Goal: Task Accomplishment & Management: Use online tool/utility

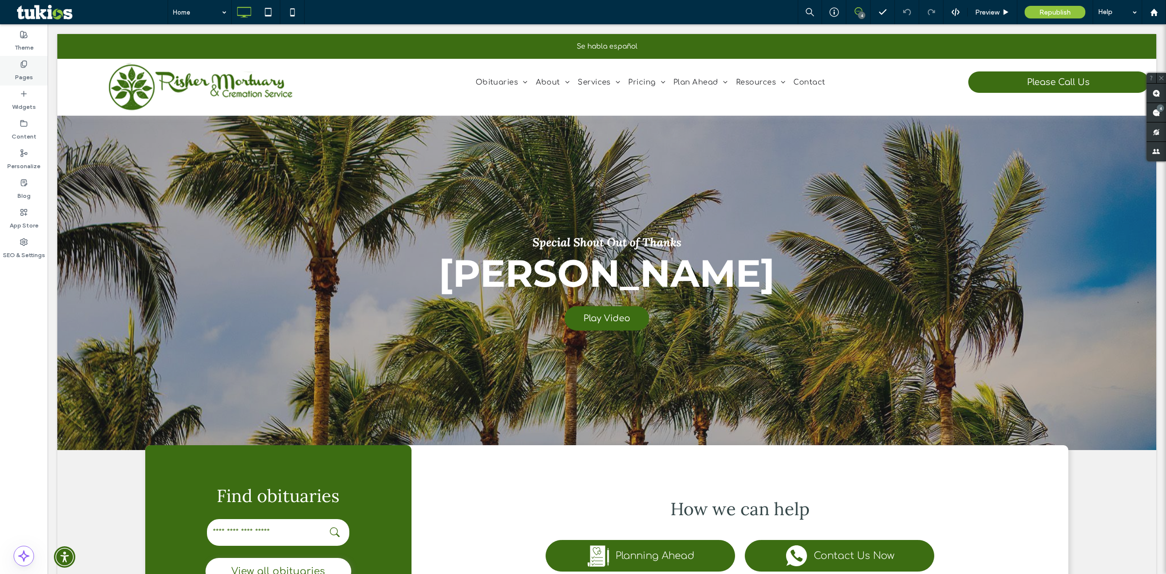
click at [26, 69] on label "Pages" at bounding box center [24, 75] width 18 height 14
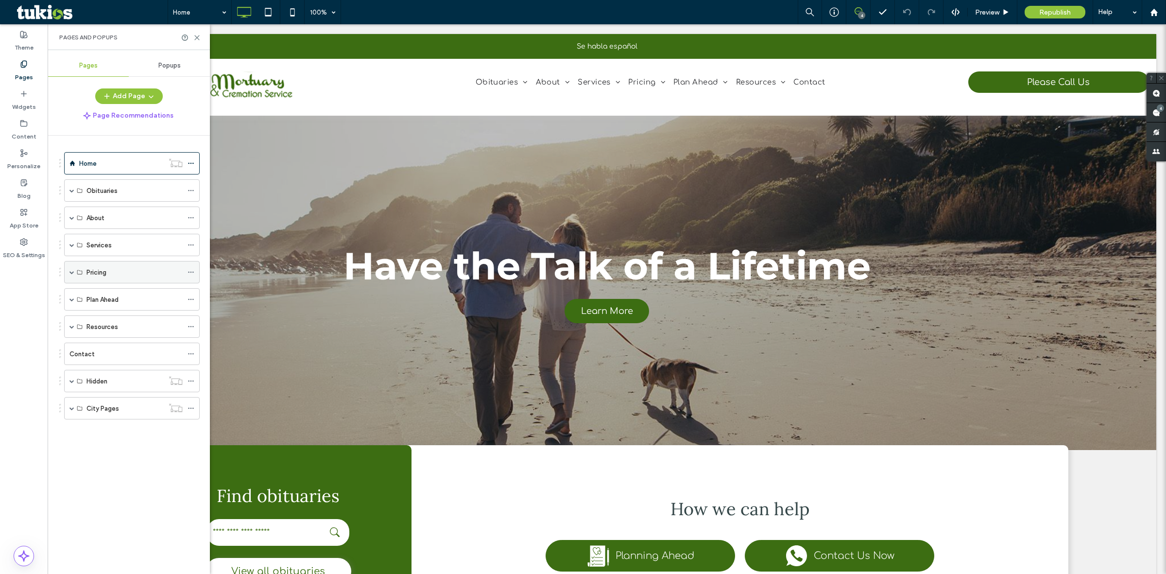
click at [85, 273] on div "Pricing" at bounding box center [131, 272] width 135 height 22
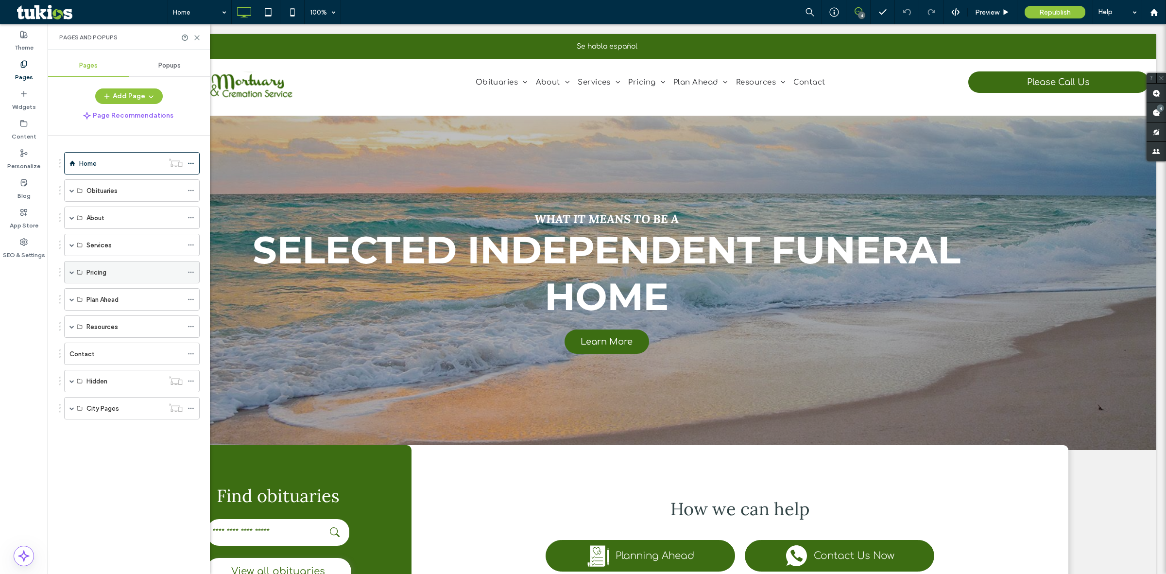
click at [69, 271] on span at bounding box center [71, 272] width 5 height 5
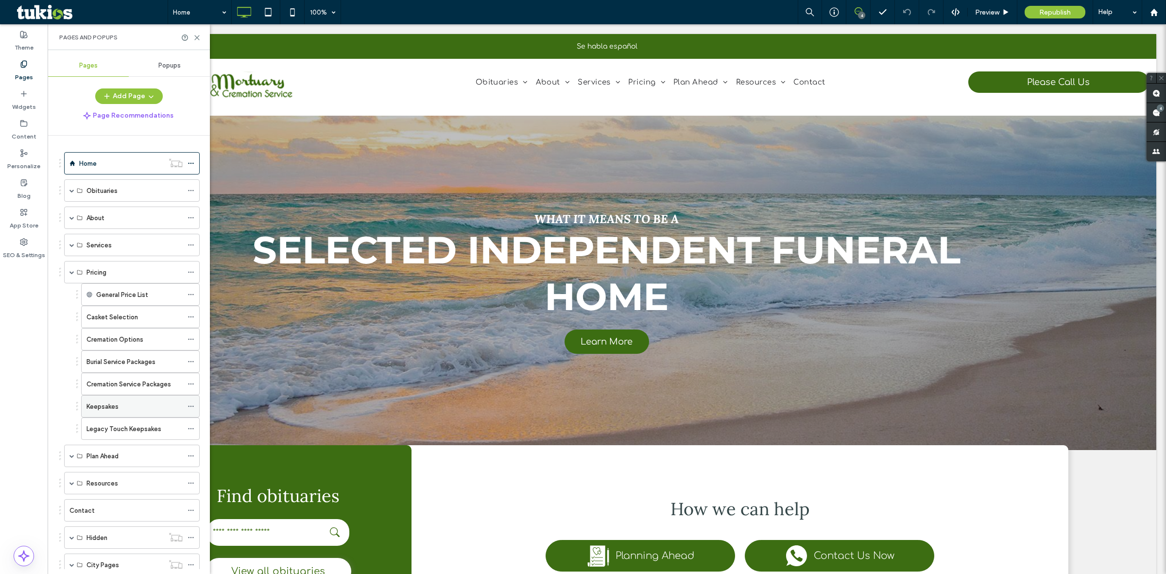
click at [125, 409] on div "Keepsakes" at bounding box center [134, 406] width 96 height 10
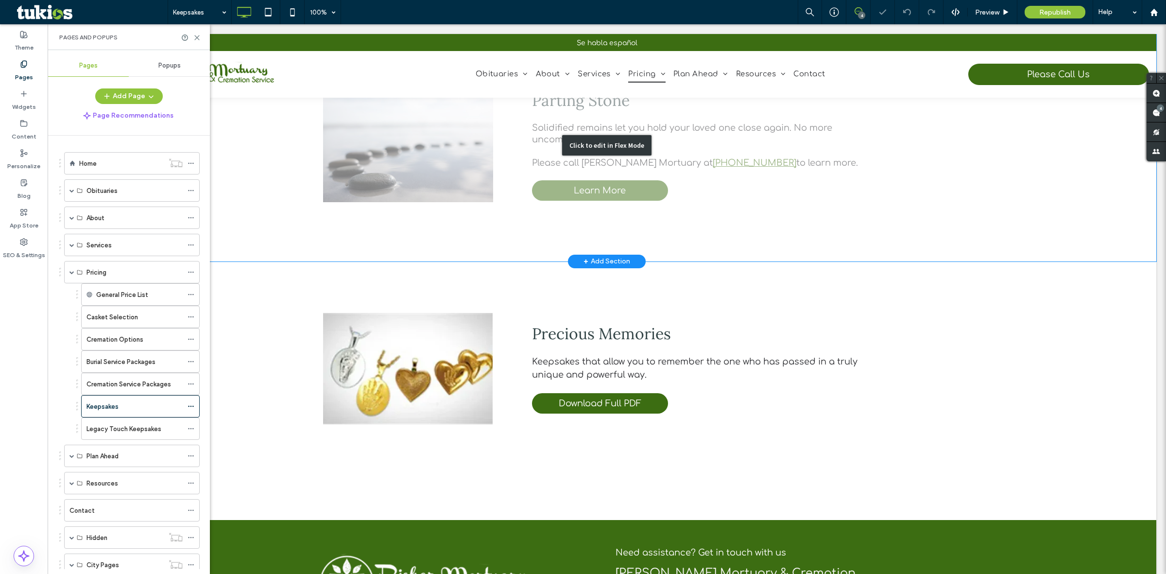
scroll to position [728, 0]
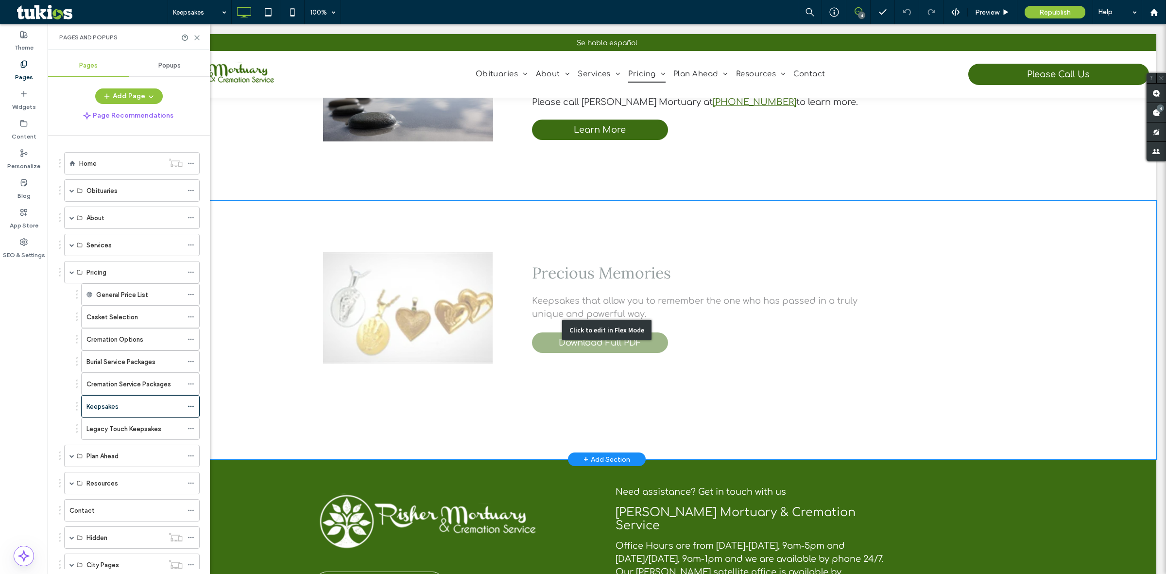
click at [676, 362] on div "Click to edit in Flex Mode" at bounding box center [606, 330] width 1099 height 258
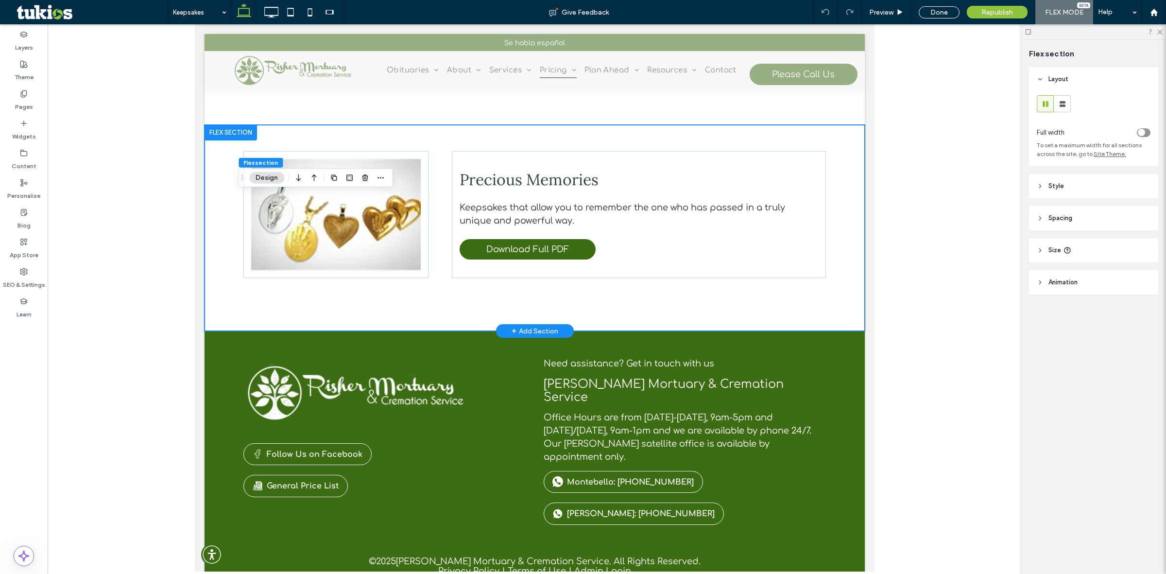
scroll to position [648, 0]
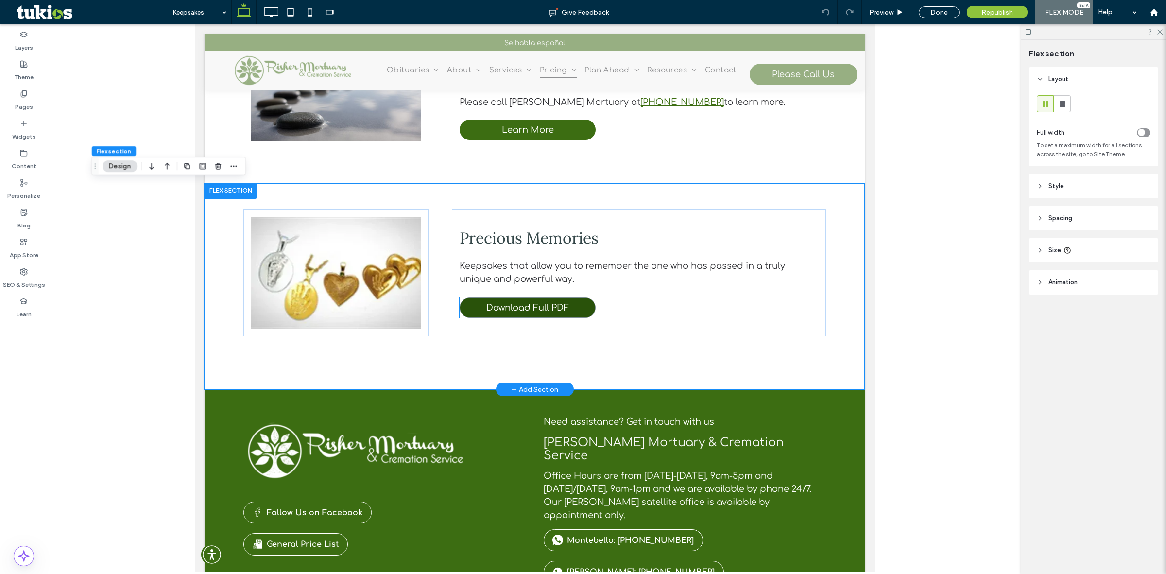
click at [524, 311] on link "Download Full PDF" at bounding box center [527, 307] width 136 height 20
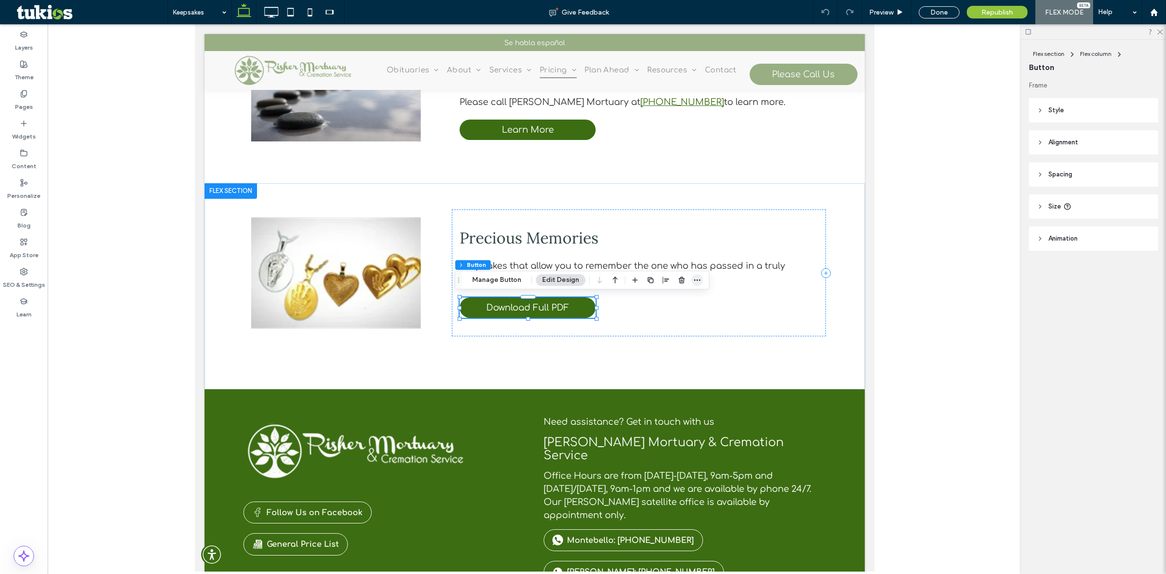
click at [695, 277] on icon "button" at bounding box center [697, 280] width 8 height 8
click at [1078, 400] on div "Flex section Flex column Button Frame Style Primary Secondary Select Layout But…" at bounding box center [1093, 307] width 145 height 534
click at [702, 280] on div "Flex section Flex column Button Manage Button Edit Design" at bounding box center [582, 280] width 254 height 18
click at [698, 282] on icon "button" at bounding box center [697, 280] width 8 height 8
click at [1067, 374] on div "Flex section Flex column Button Frame Style Primary Secondary Select Layout But…" at bounding box center [1093, 307] width 145 height 534
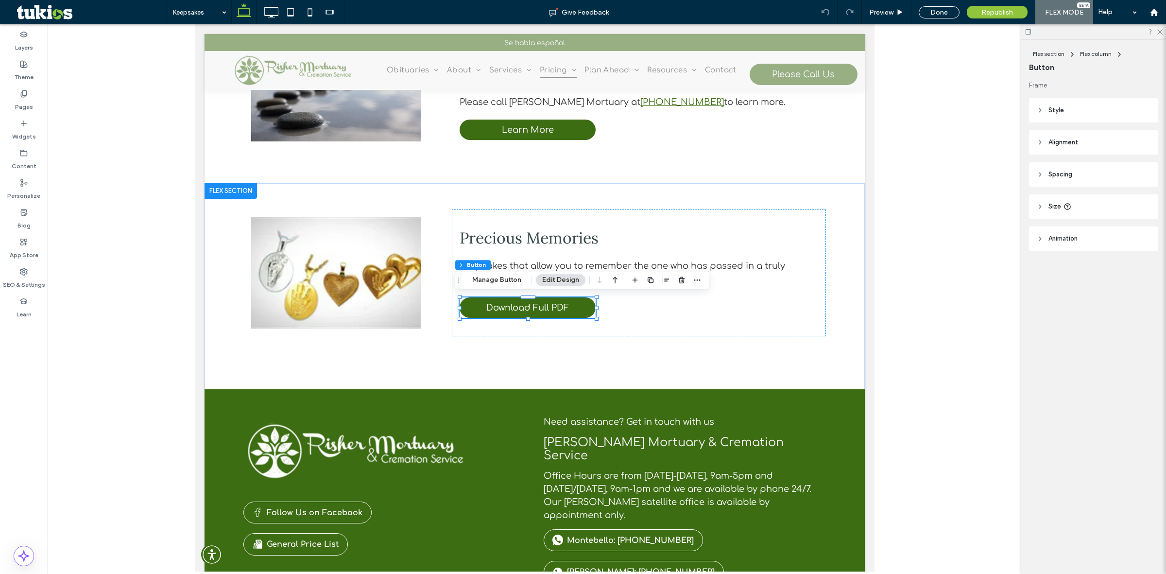
click at [961, 334] on div at bounding box center [534, 297] width 973 height 547
click at [1099, 57] on div "Flex column" at bounding box center [1096, 54] width 32 height 9
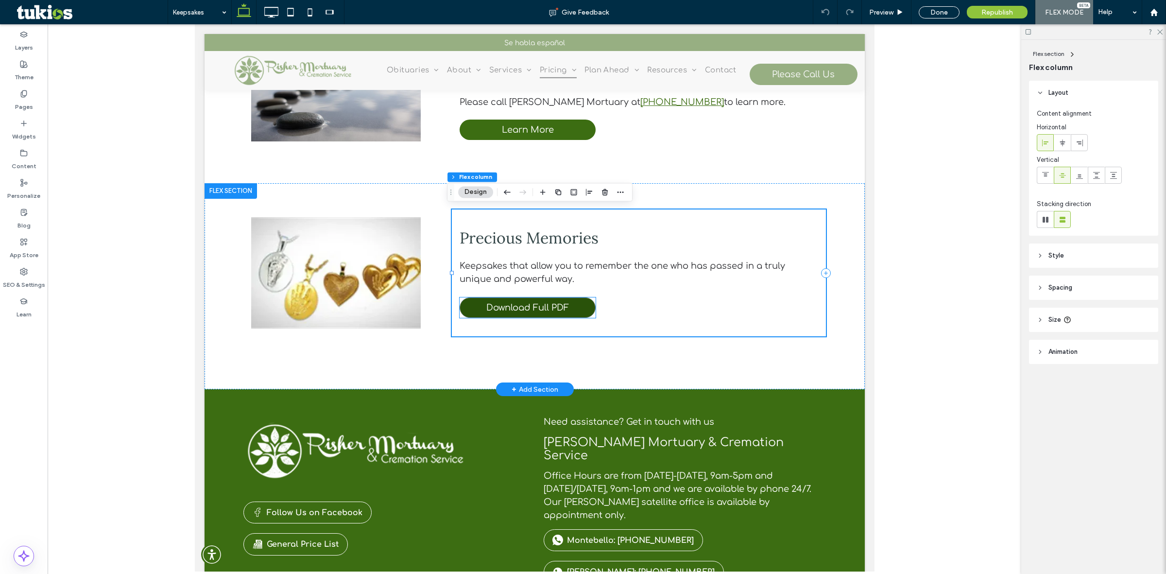
click at [551, 311] on link "Download Full PDF" at bounding box center [527, 307] width 136 height 20
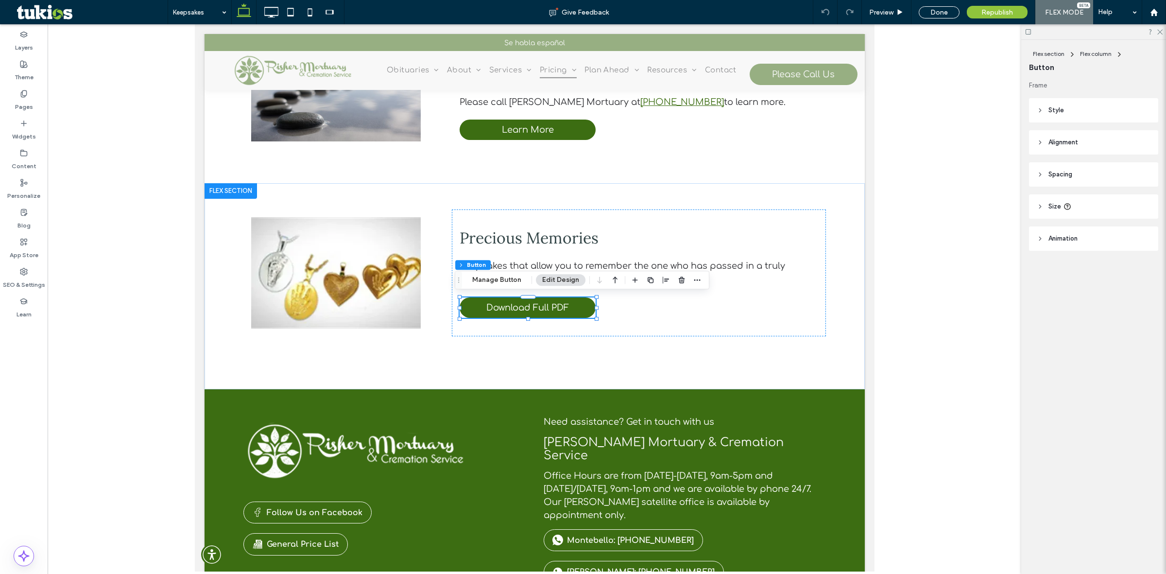
click at [1048, 108] on span "Style" at bounding box center [1056, 110] width 16 height 10
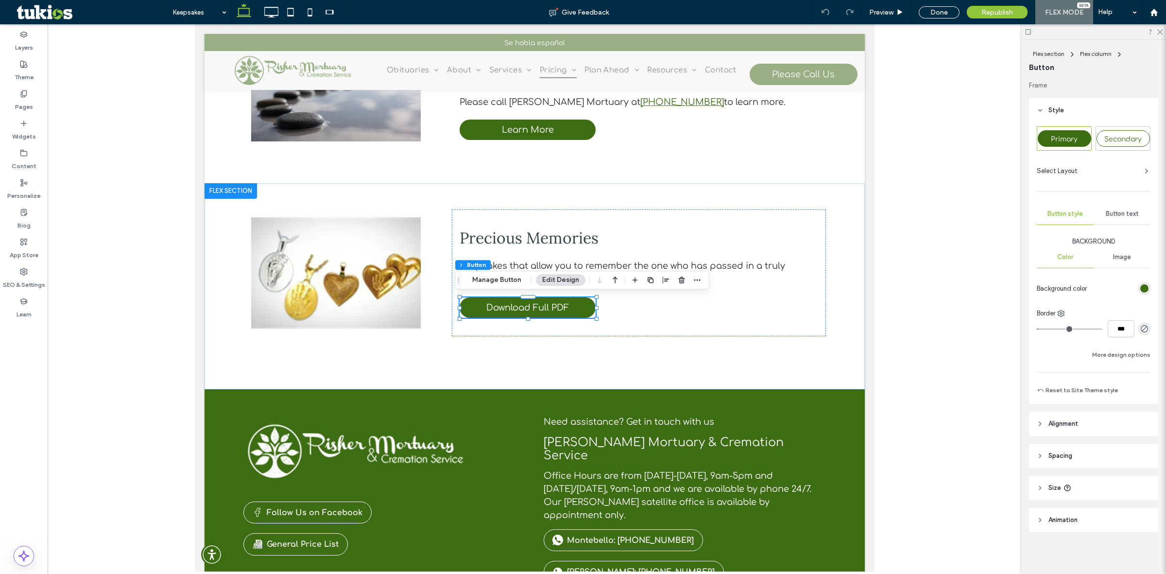
click at [1048, 108] on span "Style" at bounding box center [1056, 110] width 16 height 10
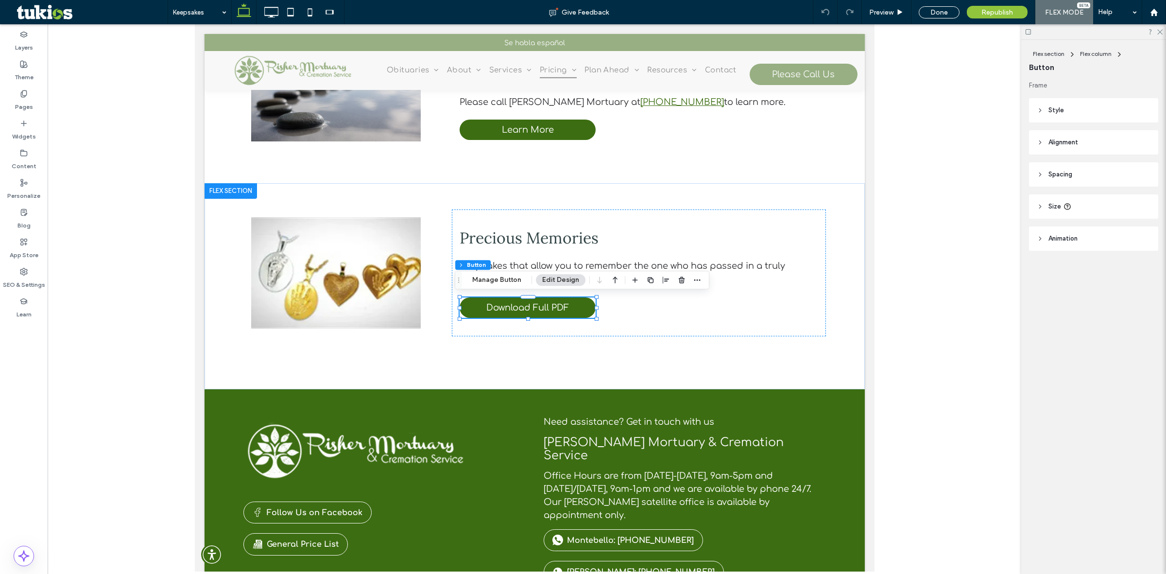
click at [1052, 146] on span "Alignment" at bounding box center [1063, 142] width 30 height 10
click at [1048, 168] on header "Spacing" at bounding box center [1093, 174] width 129 height 24
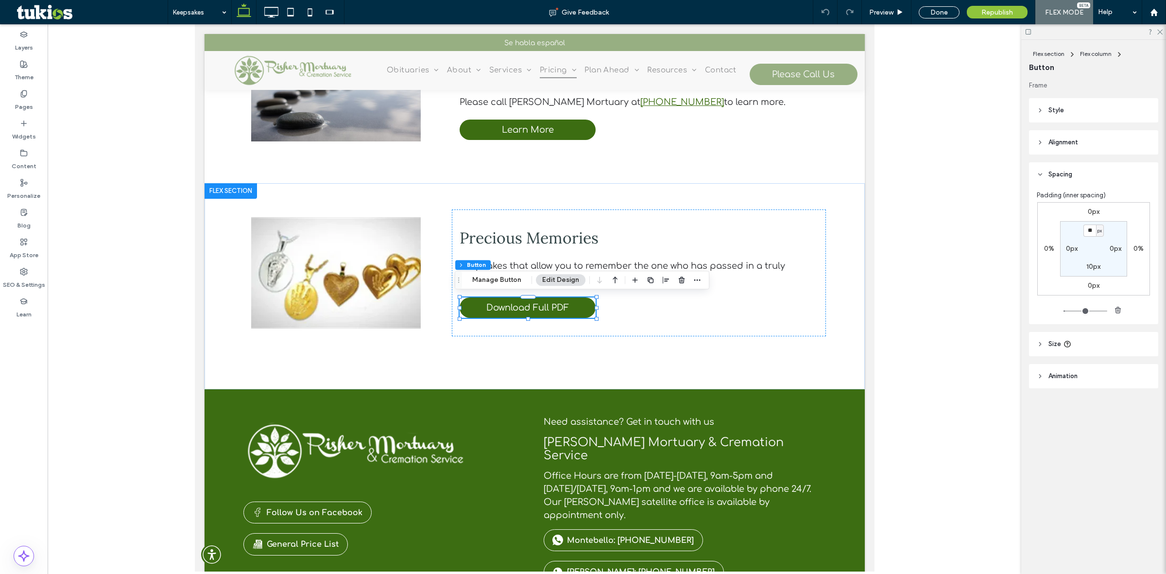
click at [1047, 172] on header "Spacing" at bounding box center [1093, 174] width 129 height 24
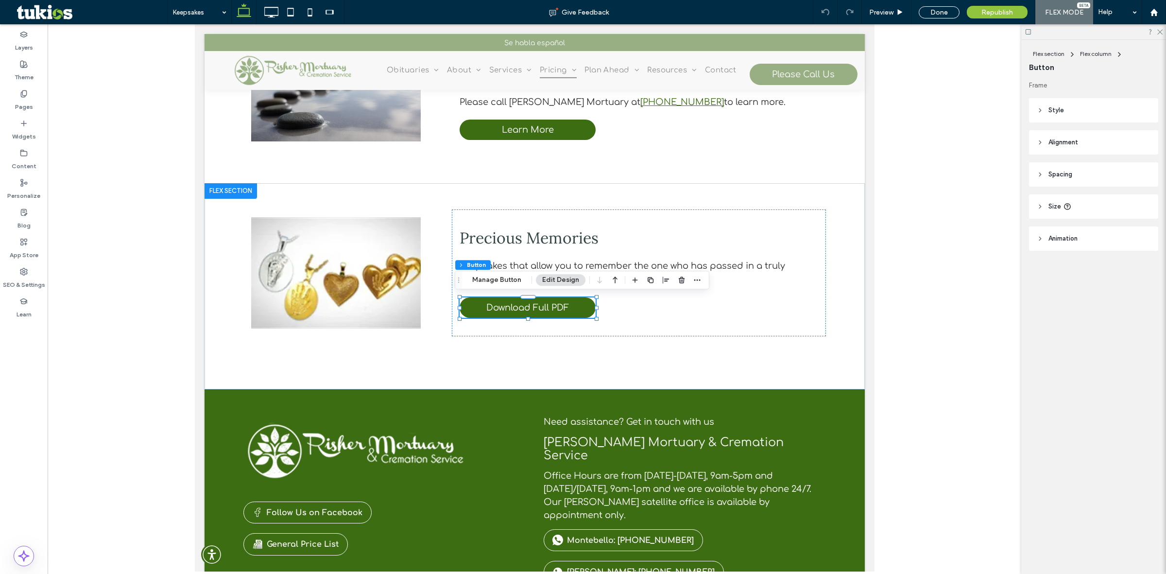
click at [1040, 207] on use at bounding box center [1040, 206] width 2 height 3
click at [1040, 207] on use at bounding box center [1039, 206] width 3 height 2
click at [1038, 240] on icon at bounding box center [1039, 238] width 7 height 7
click at [525, 307] on span "Download Full PDF" at bounding box center [527, 308] width 83 height 10
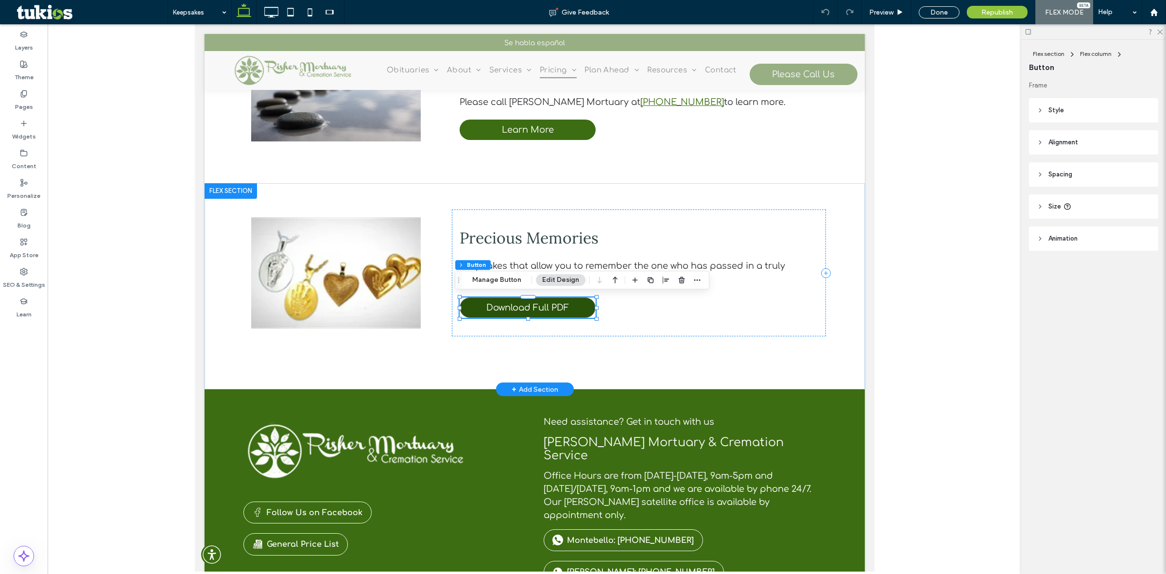
type input "*"
click at [509, 280] on button "Manage Button" at bounding box center [497, 280] width 62 height 12
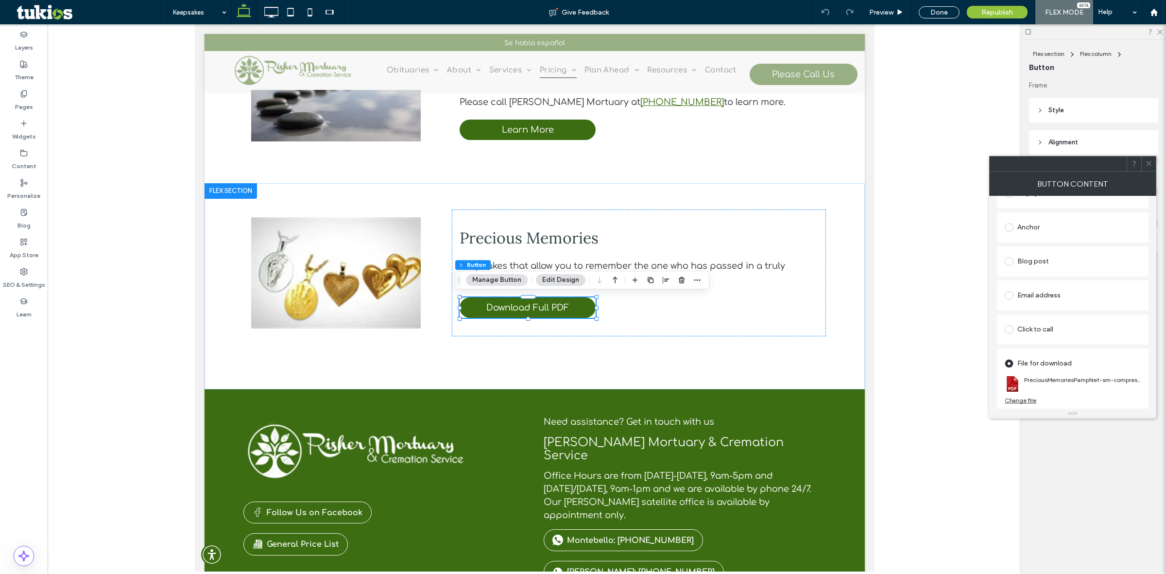
scroll to position [189, 0]
click at [1022, 402] on div "Change file" at bounding box center [1020, 399] width 32 height 7
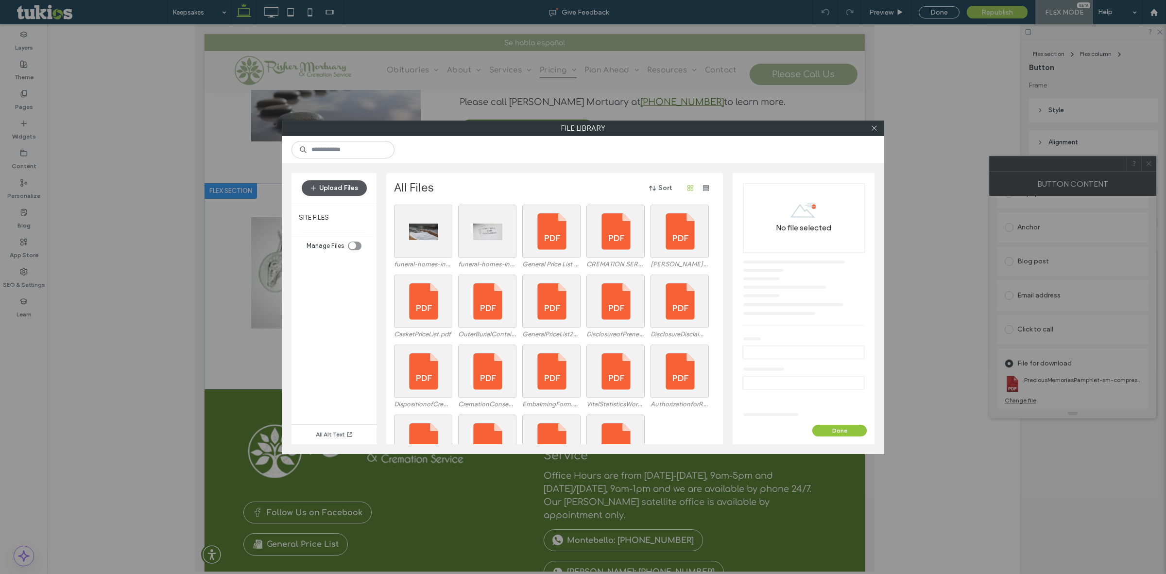
click at [337, 181] on button "Upload Files" at bounding box center [334, 188] width 65 height 16
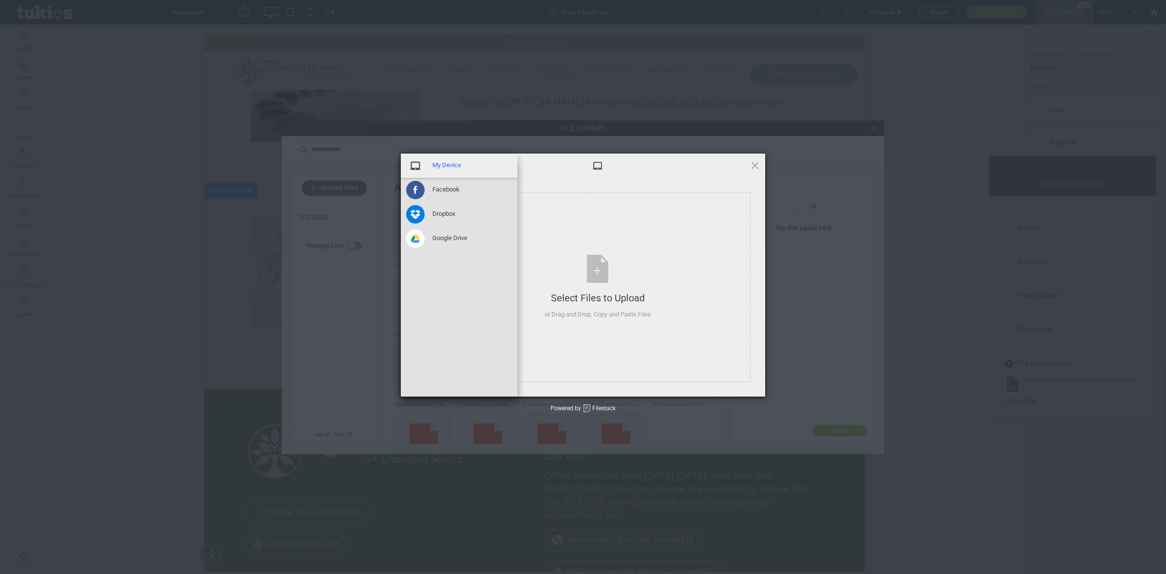
click at [446, 164] on span "My Device" at bounding box center [446, 165] width 29 height 9
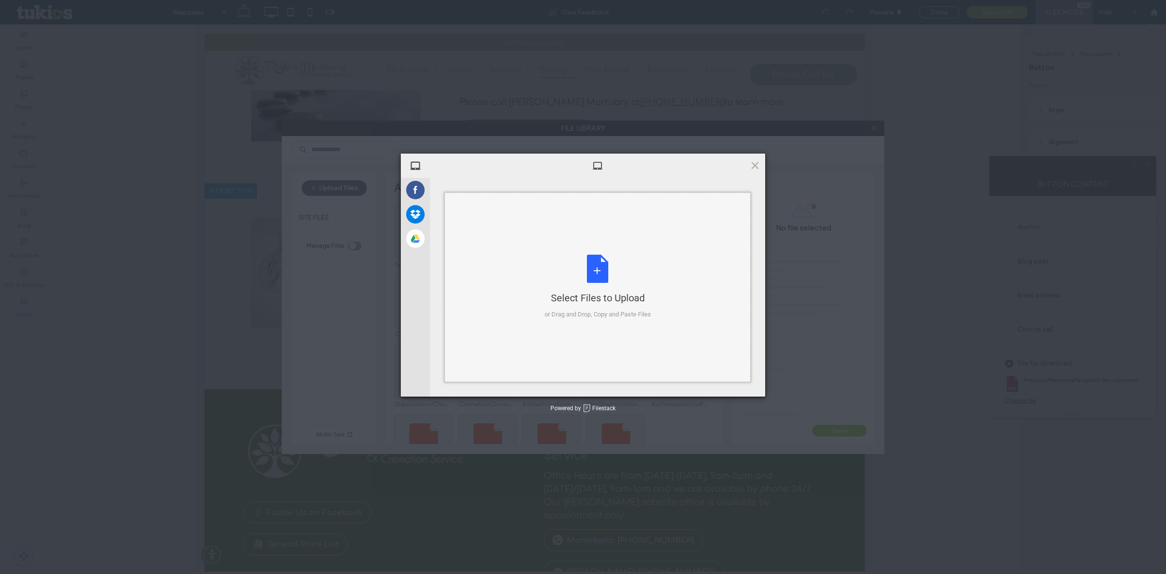
click at [583, 283] on div "Select Files to Upload or Drag and Drop, Copy and Paste Files" at bounding box center [597, 286] width 106 height 65
click at [727, 384] on span "Upload 1" at bounding box center [735, 383] width 19 height 7
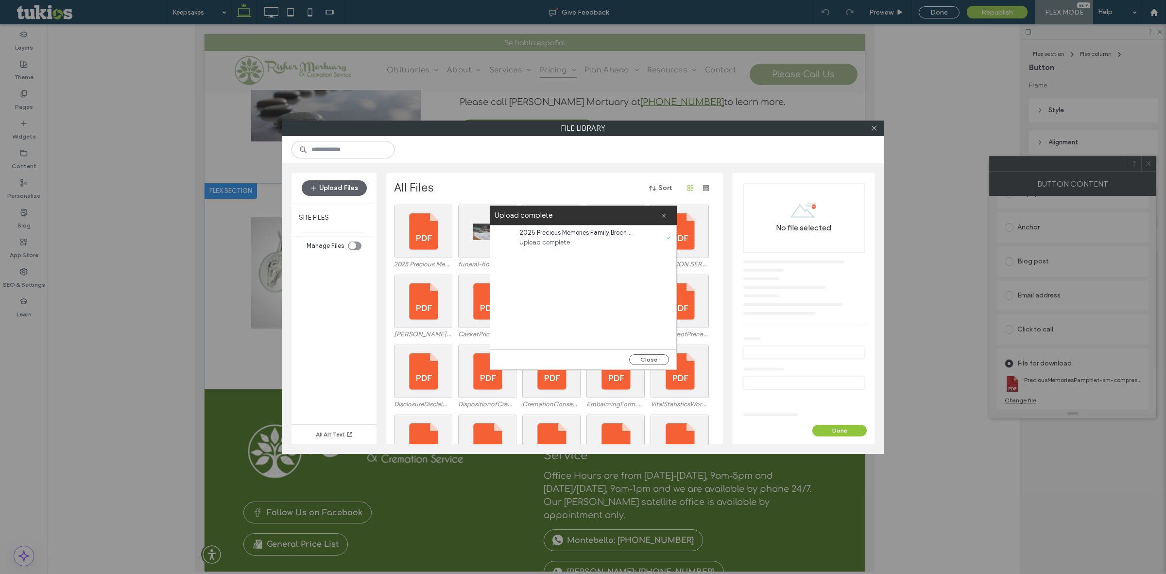
click at [333, 314] on div "All Alt Text" at bounding box center [333, 348] width 85 height 191
click at [664, 214] on use at bounding box center [663, 215] width 4 height 4
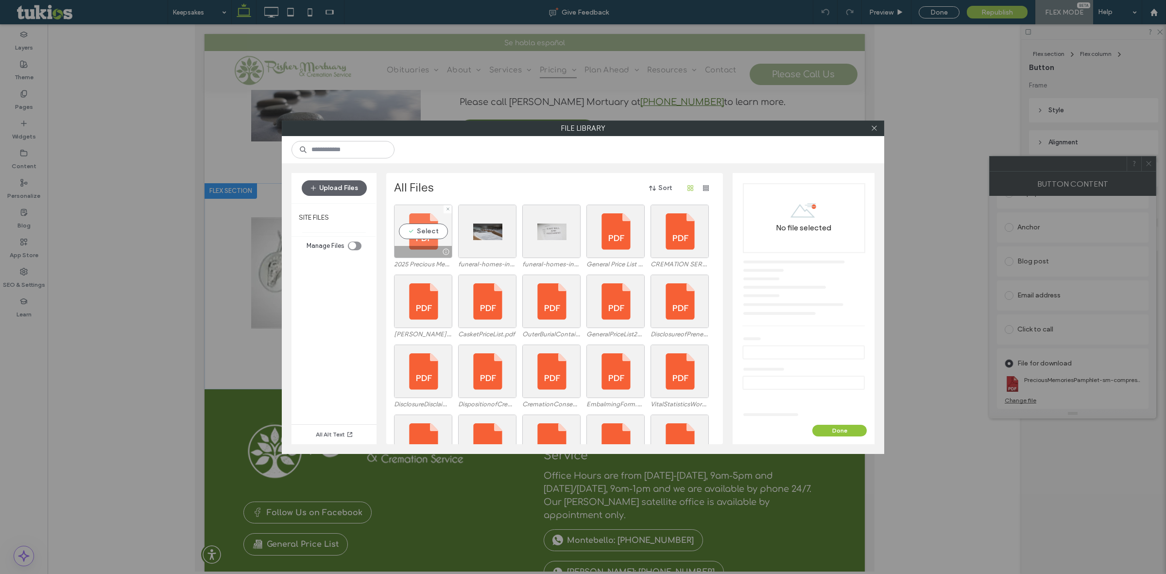
click at [419, 239] on div "Select" at bounding box center [423, 230] width 58 height 53
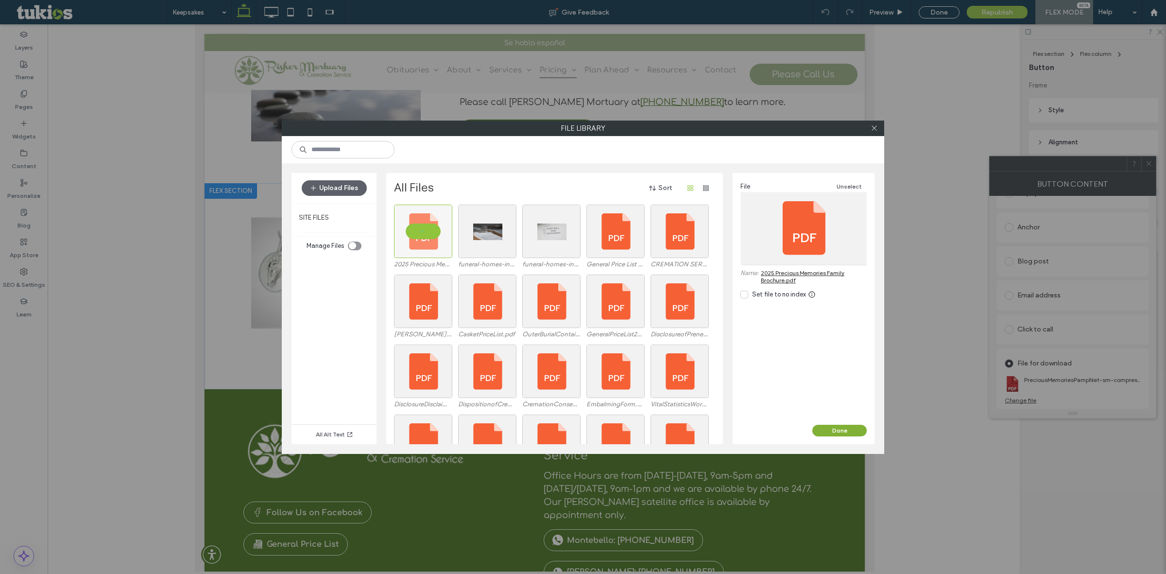
click at [841, 426] on button "Done" at bounding box center [839, 430] width 54 height 12
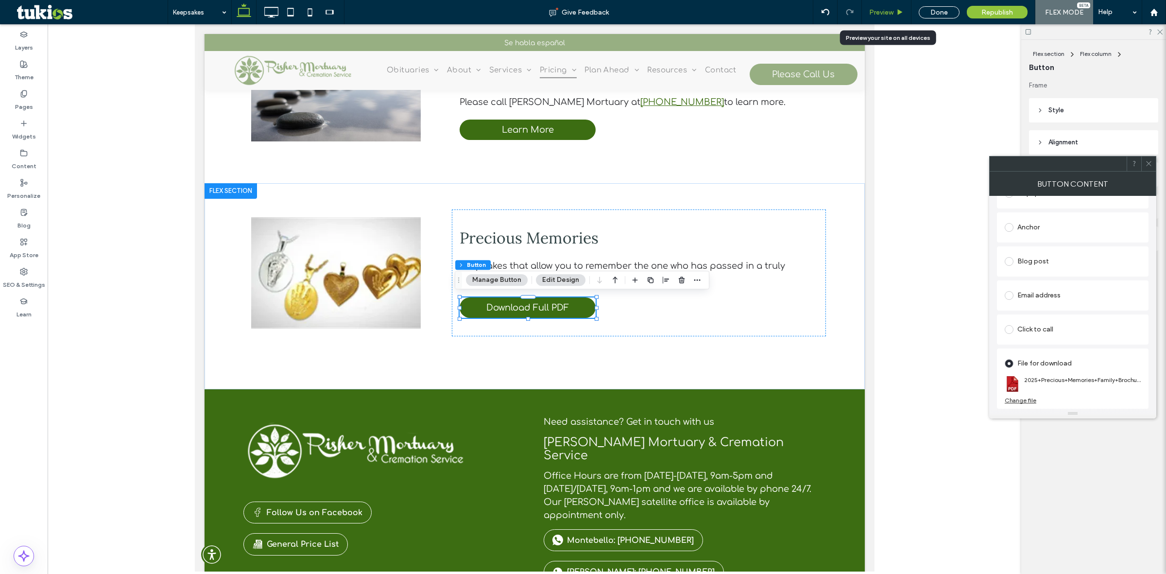
click at [889, 17] on div "Preview" at bounding box center [887, 12] width 50 height 24
click at [943, 12] on div "Done" at bounding box center [938, 12] width 41 height 12
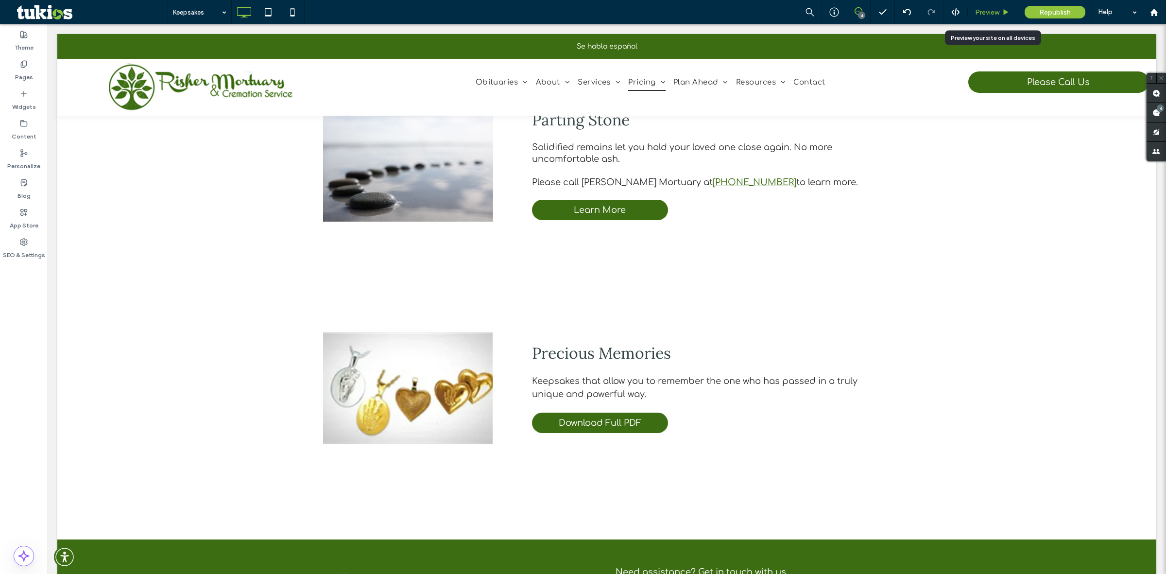
click at [982, 11] on span "Preview" at bounding box center [987, 12] width 24 height 8
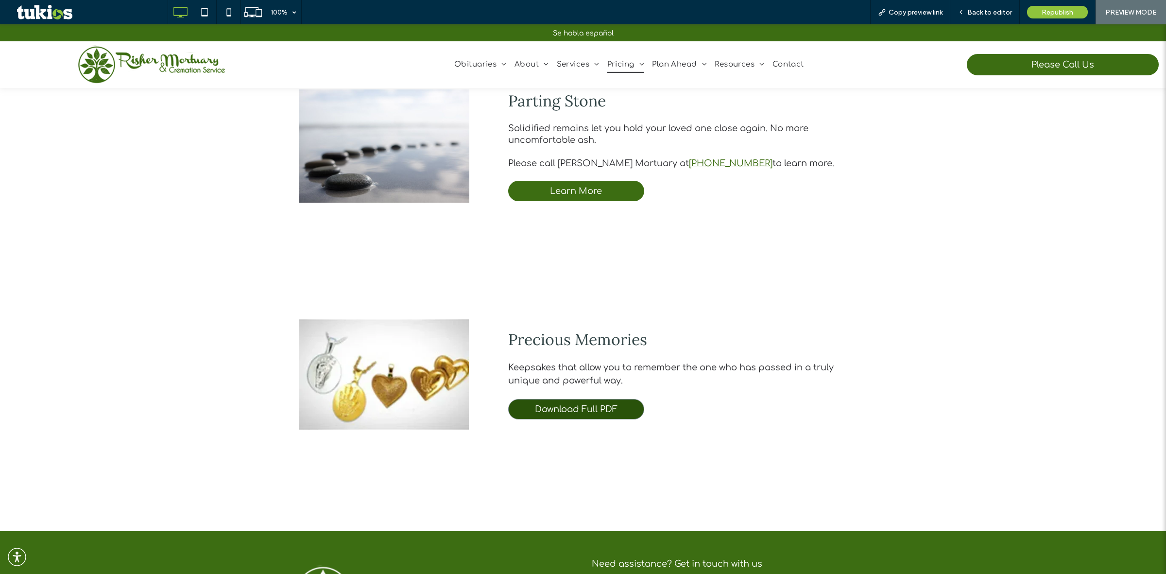
scroll to position [633, 0]
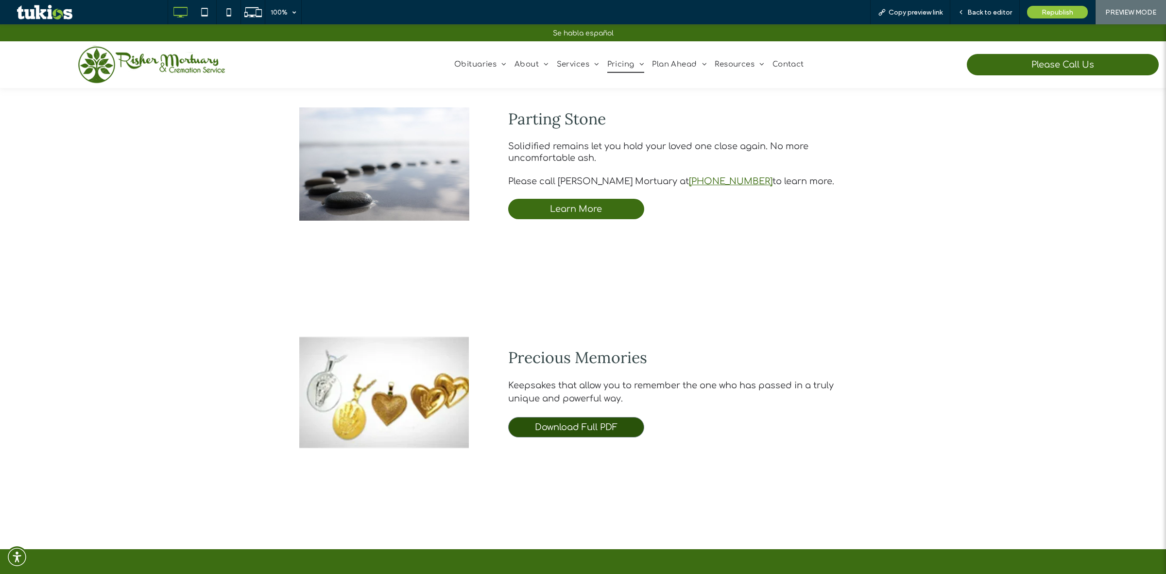
click at [568, 422] on span "Download Full PDF" at bounding box center [576, 427] width 83 height 10
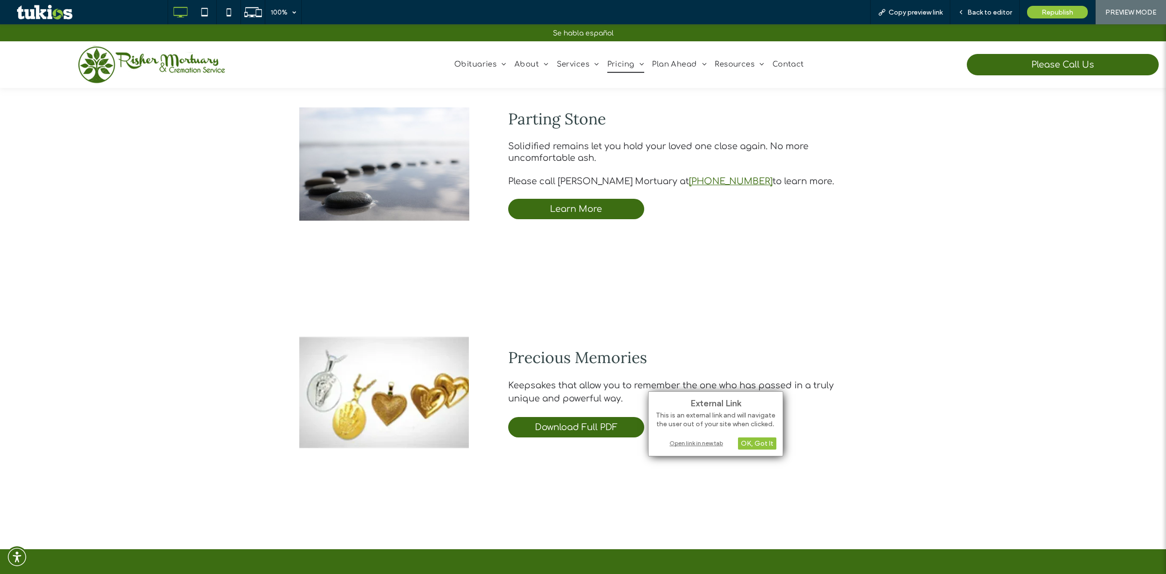
click at [689, 442] on div "Open link in new tab" at bounding box center [715, 443] width 121 height 10
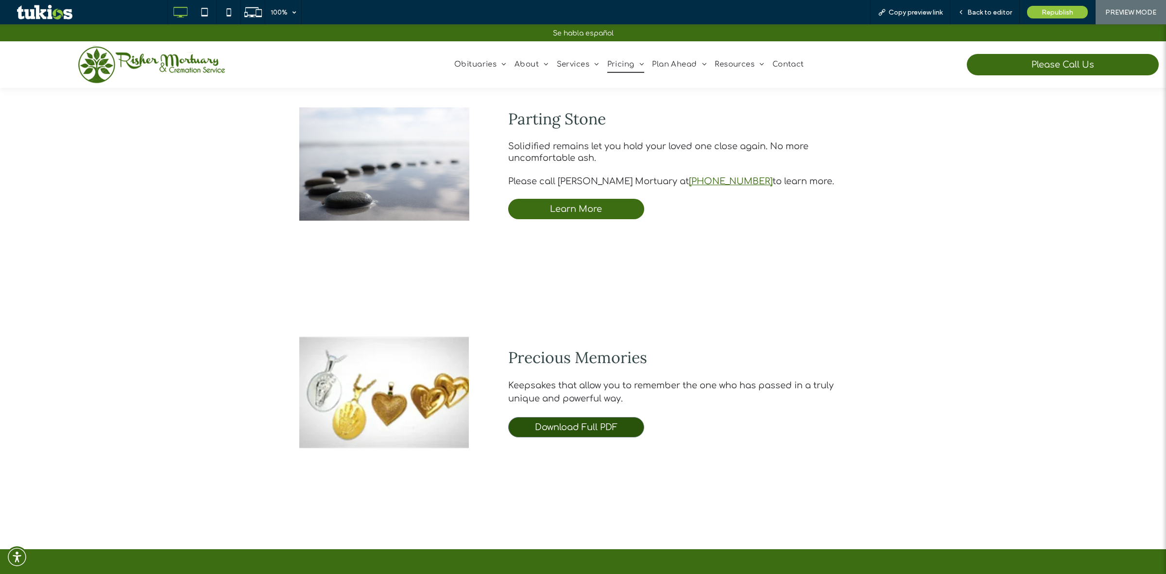
click at [573, 422] on span "Download Full PDF" at bounding box center [576, 427] width 83 height 10
click at [559, 428] on span "Download Full PDF" at bounding box center [576, 427] width 83 height 10
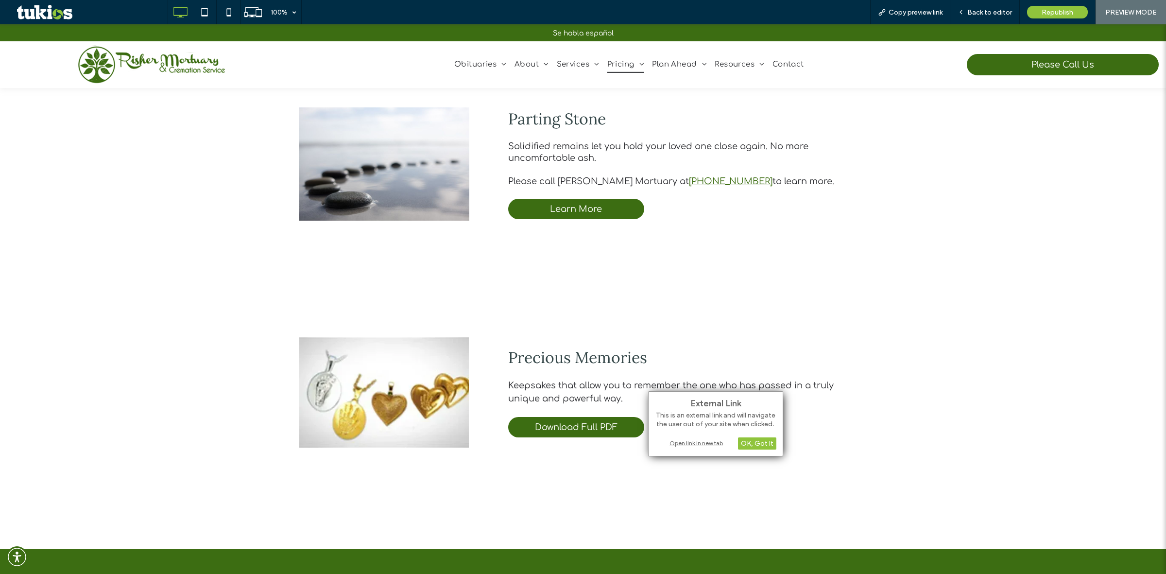
click at [684, 442] on div "Open link in new tab" at bounding box center [715, 443] width 121 height 10
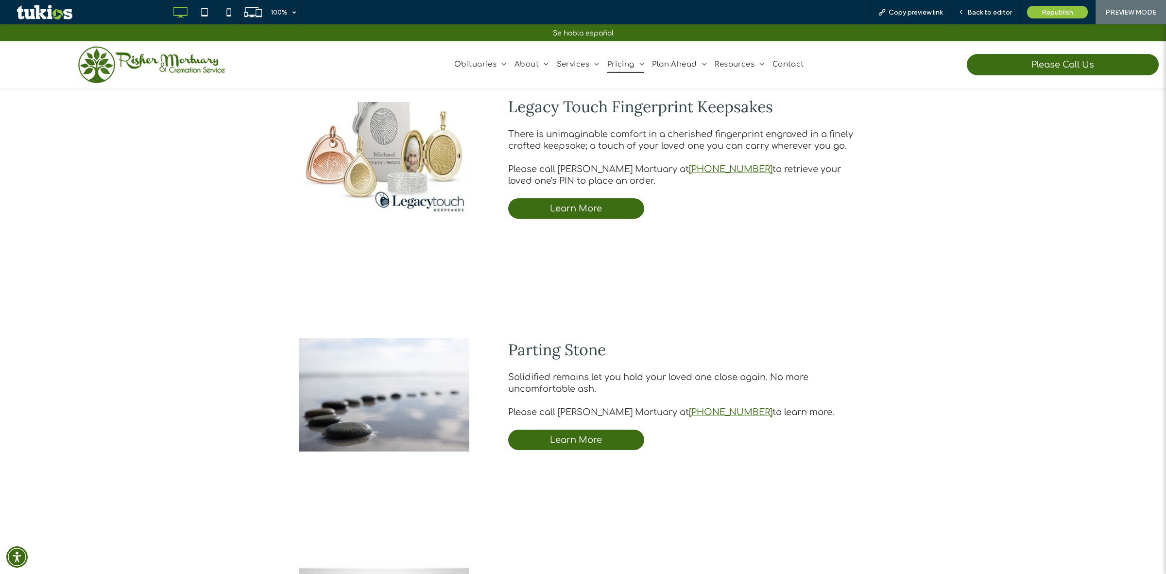
scroll to position [390, 0]
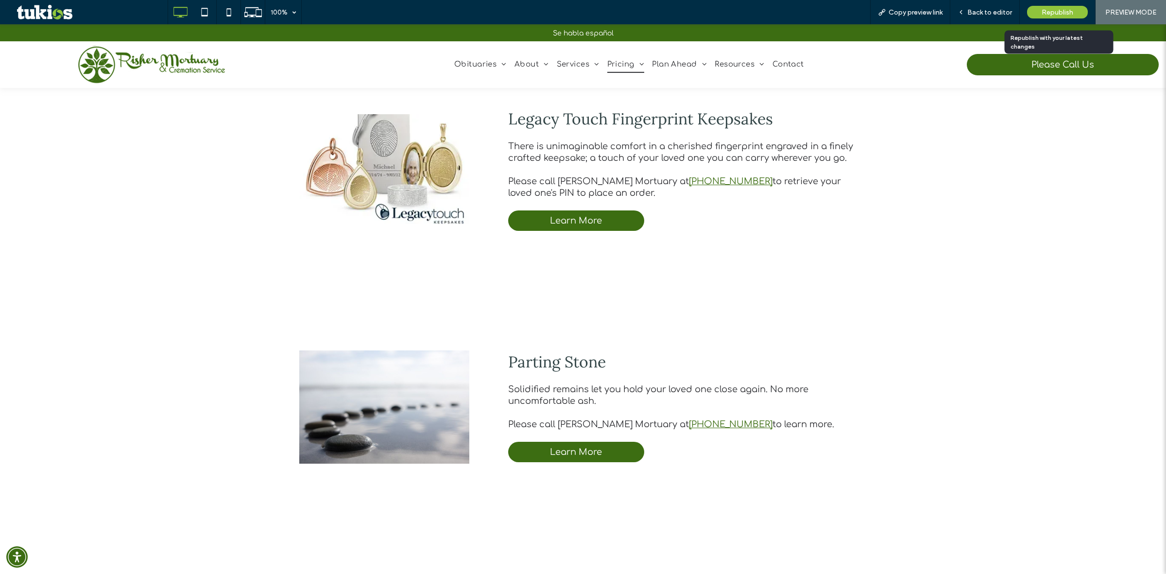
click at [1057, 13] on span "Republish" at bounding box center [1057, 12] width 32 height 8
